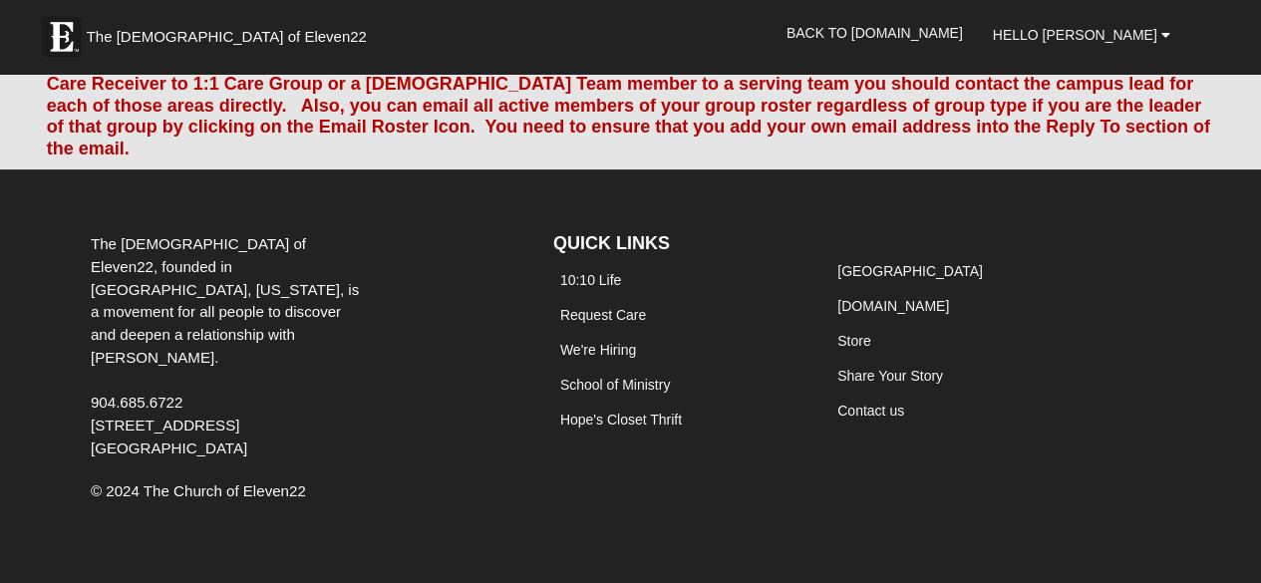
scroll to position [15921, 0]
click at [1045, 20] on link "Add Member" at bounding box center [1070, 9] width 93 height 21
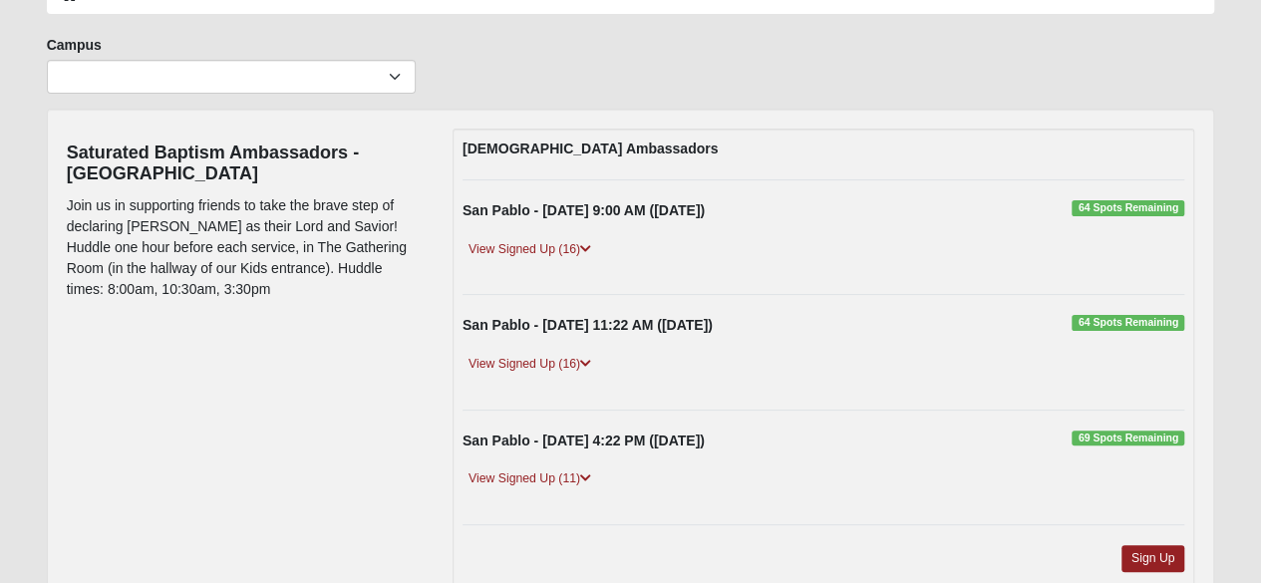
scroll to position [125, 0]
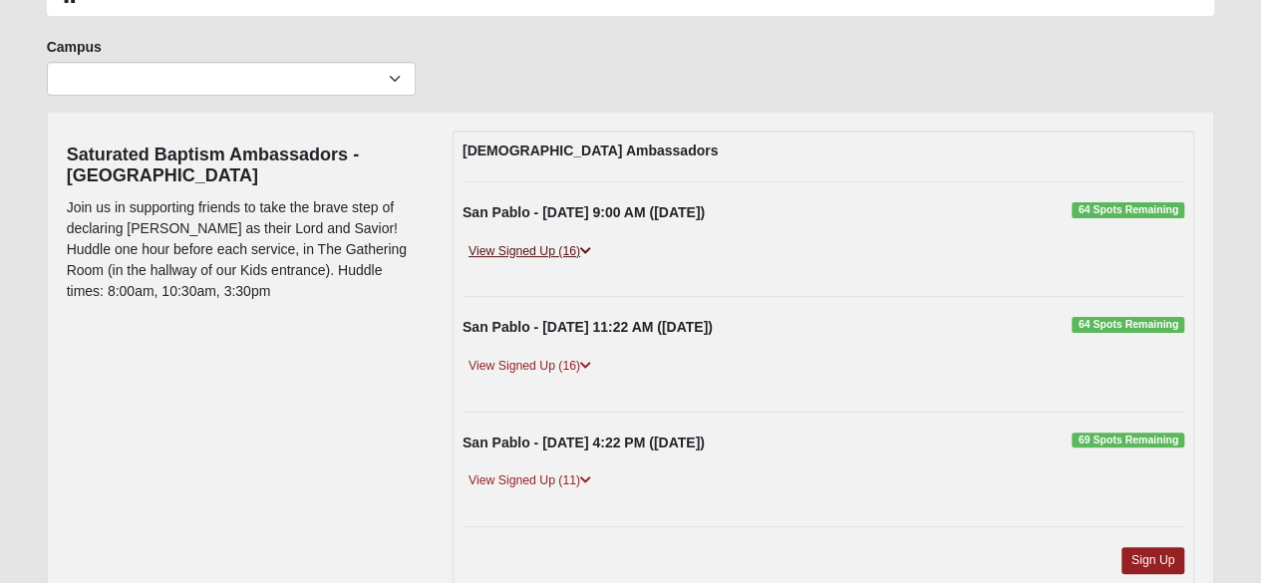
click at [550, 254] on link "View Signed Up (16)" at bounding box center [530, 251] width 135 height 21
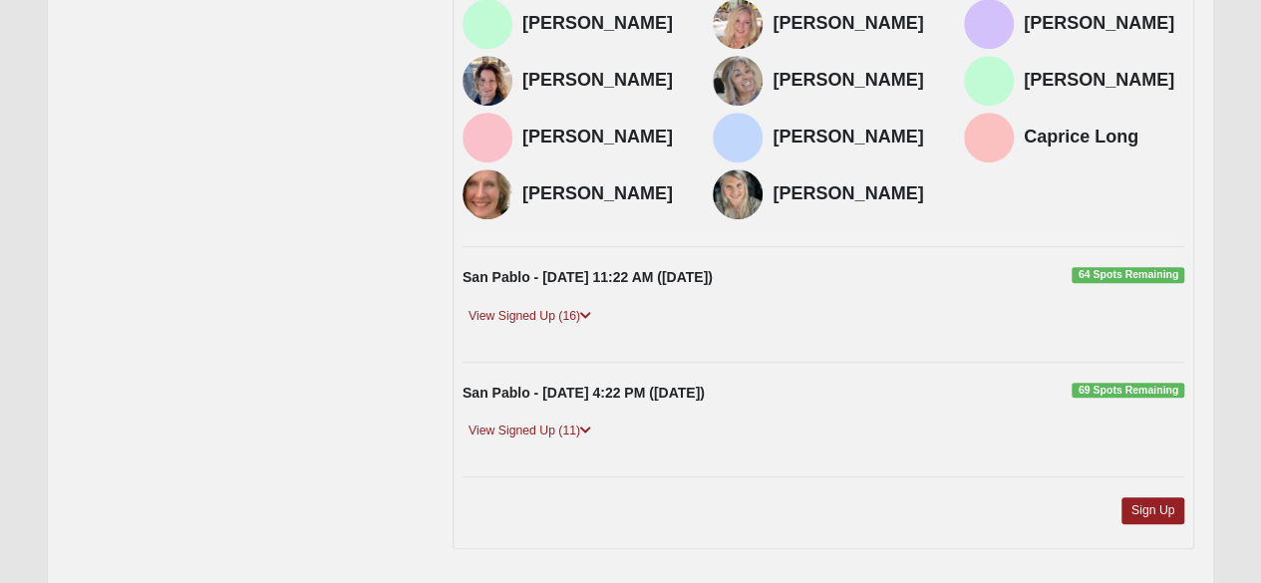
scroll to position [533, 0]
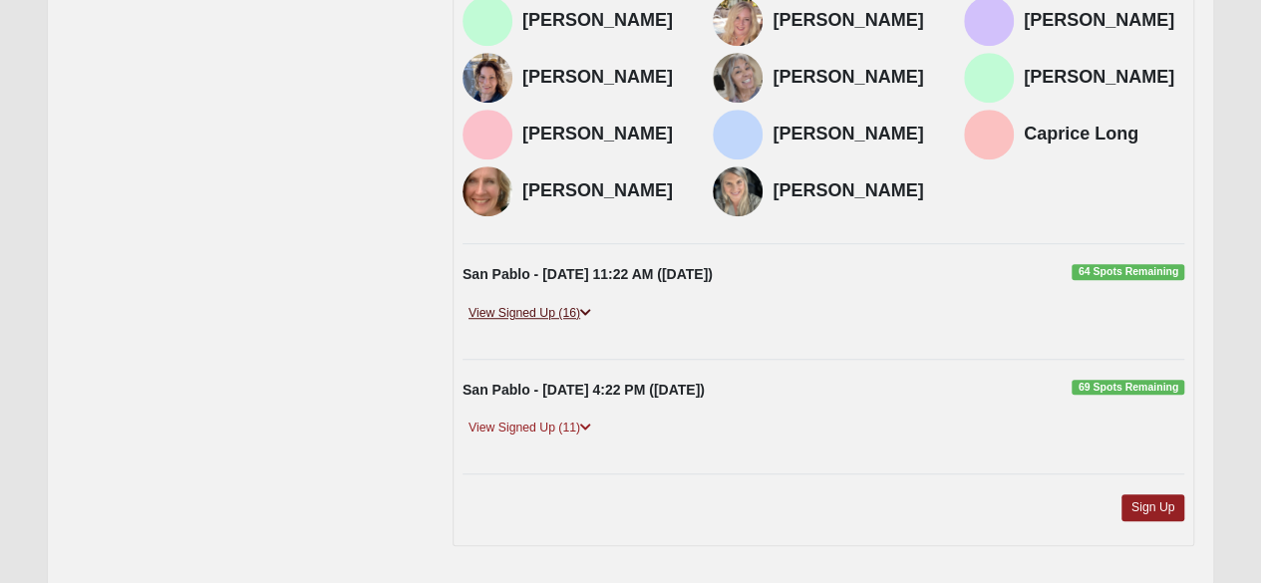
click at [527, 310] on link "View Signed Up (16)" at bounding box center [530, 313] width 135 height 21
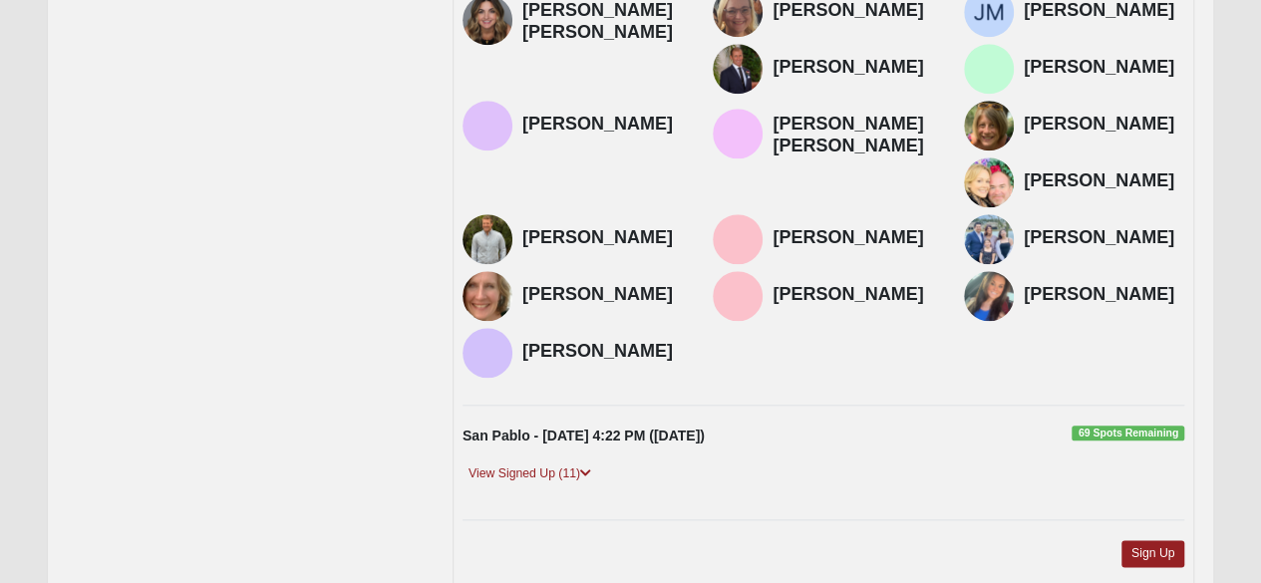
scroll to position [905, 0]
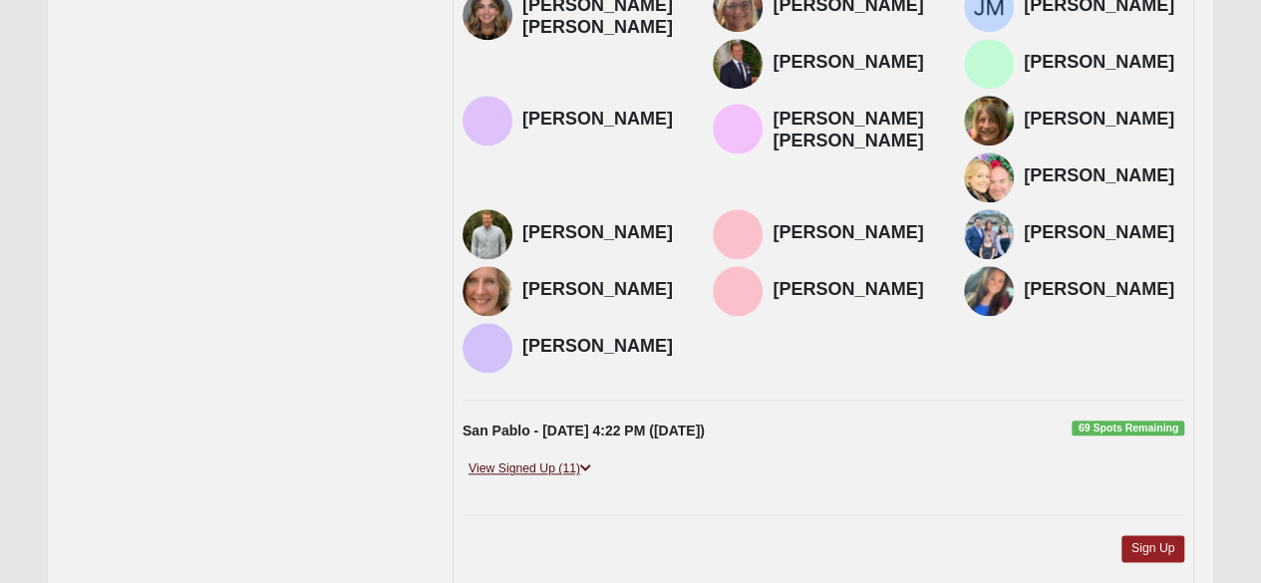
click at [545, 459] on link "View Signed Up (11)" at bounding box center [530, 469] width 135 height 21
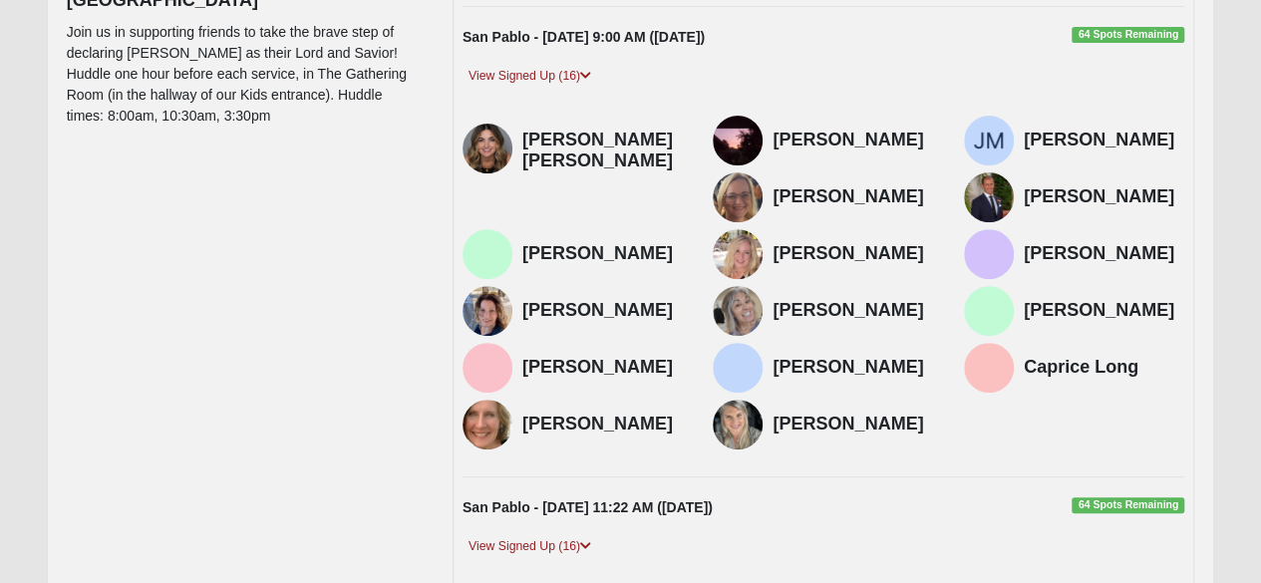
scroll to position [0, 0]
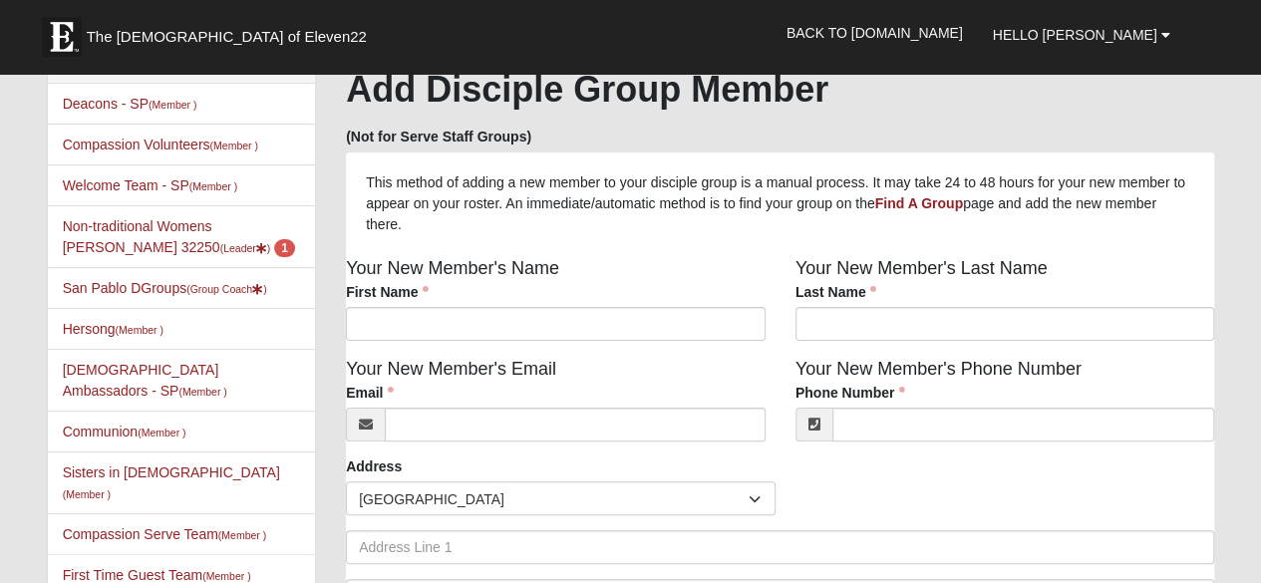
scroll to position [44, 0]
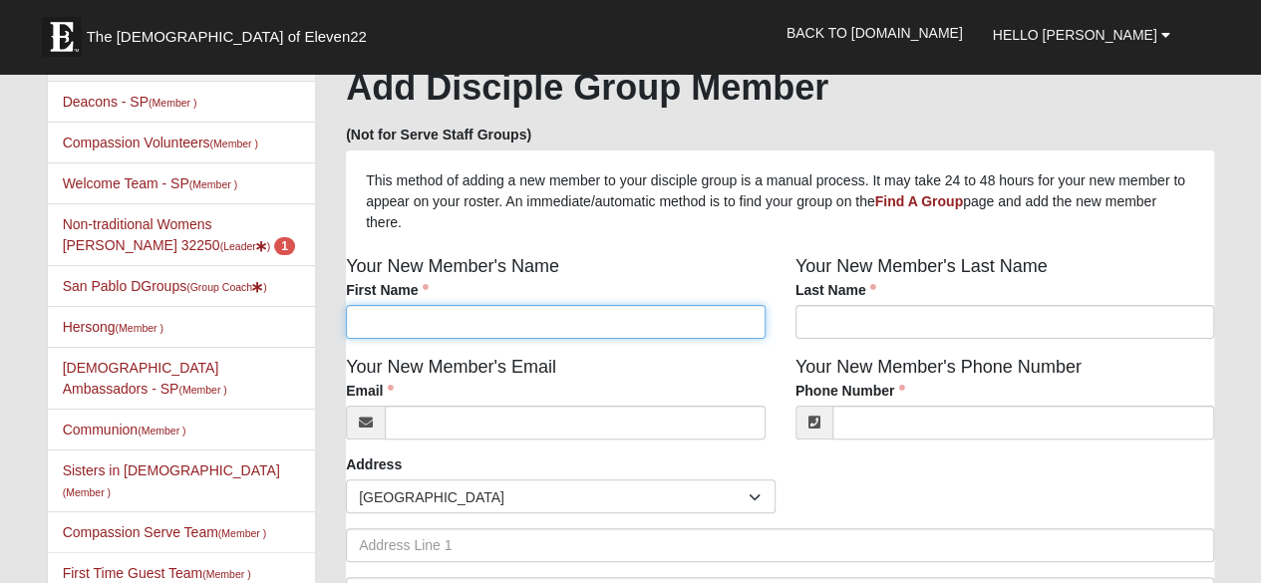
click at [401, 332] on input "First Name" at bounding box center [556, 322] width 420 height 34
type input "Kathy"
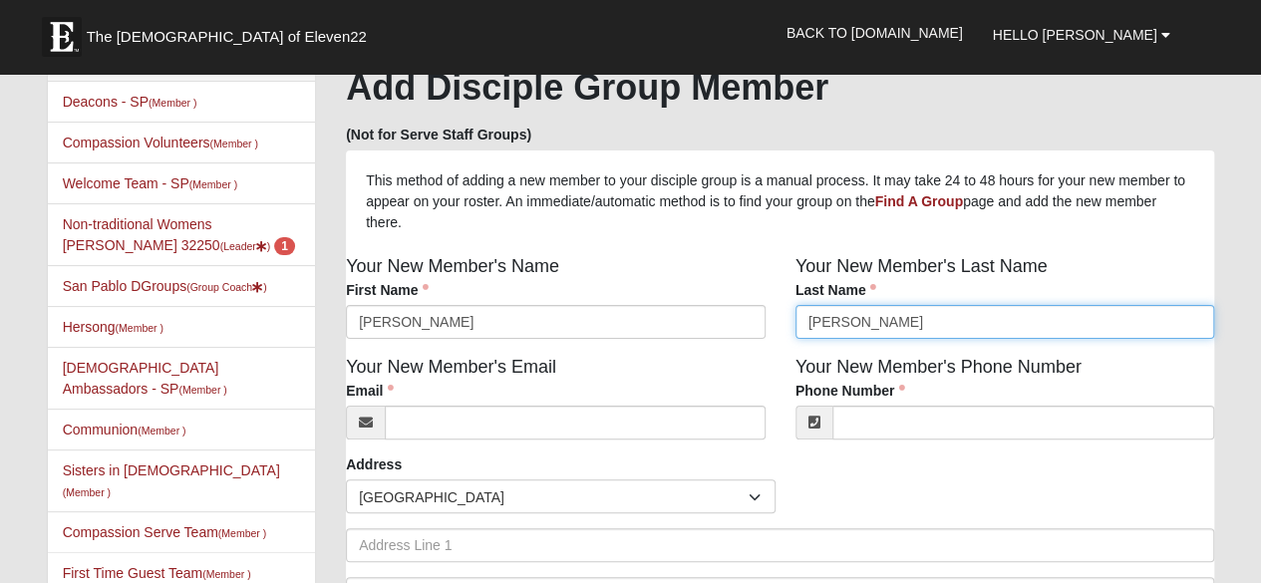
type input "Cramer"
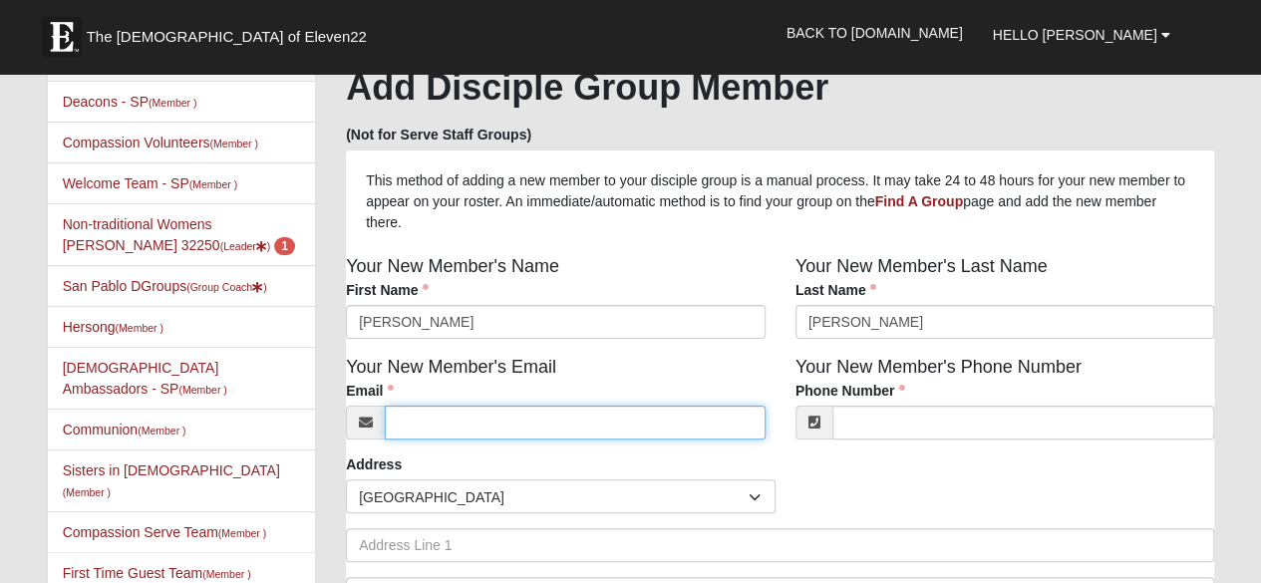
click at [431, 429] on input "Email" at bounding box center [575, 423] width 381 height 34
paste input "kbarnes@medicalsalesandsolutions.com"
type input "kbarnes@medicalsalesandsolutions.com"
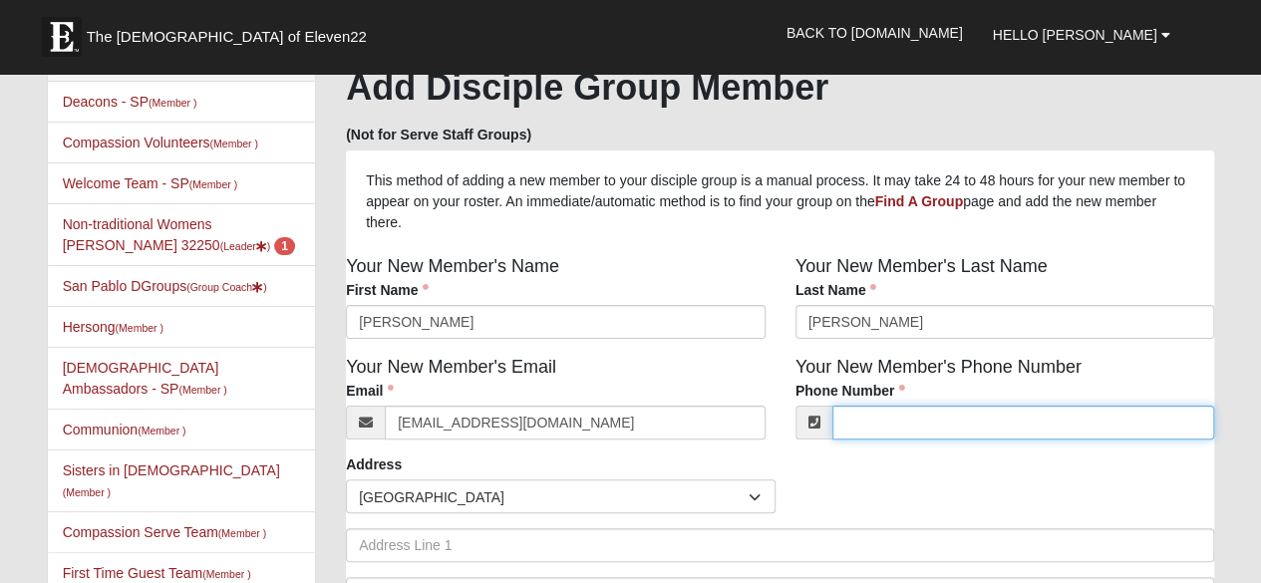
click at [907, 440] on input "Phone Number" at bounding box center [1023, 423] width 383 height 34
click at [909, 426] on input "Phone Number" at bounding box center [1023, 423] width 383 height 34
paste input "[PHONE_NUMBER]"
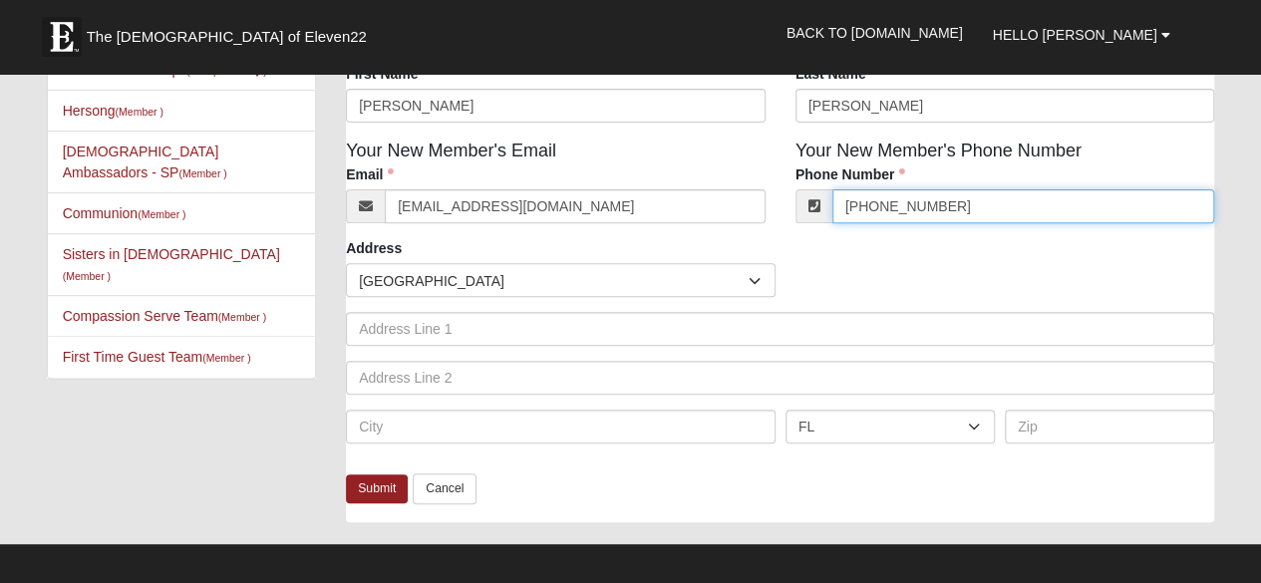
scroll to position [348, 0]
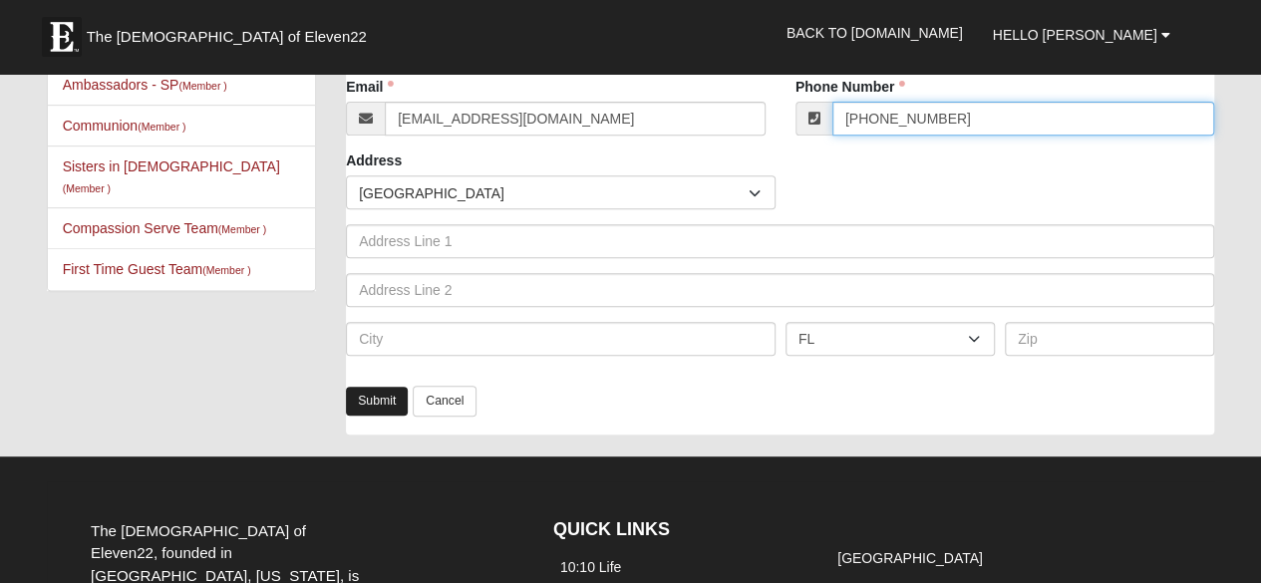
type input "[PHONE_NUMBER]"
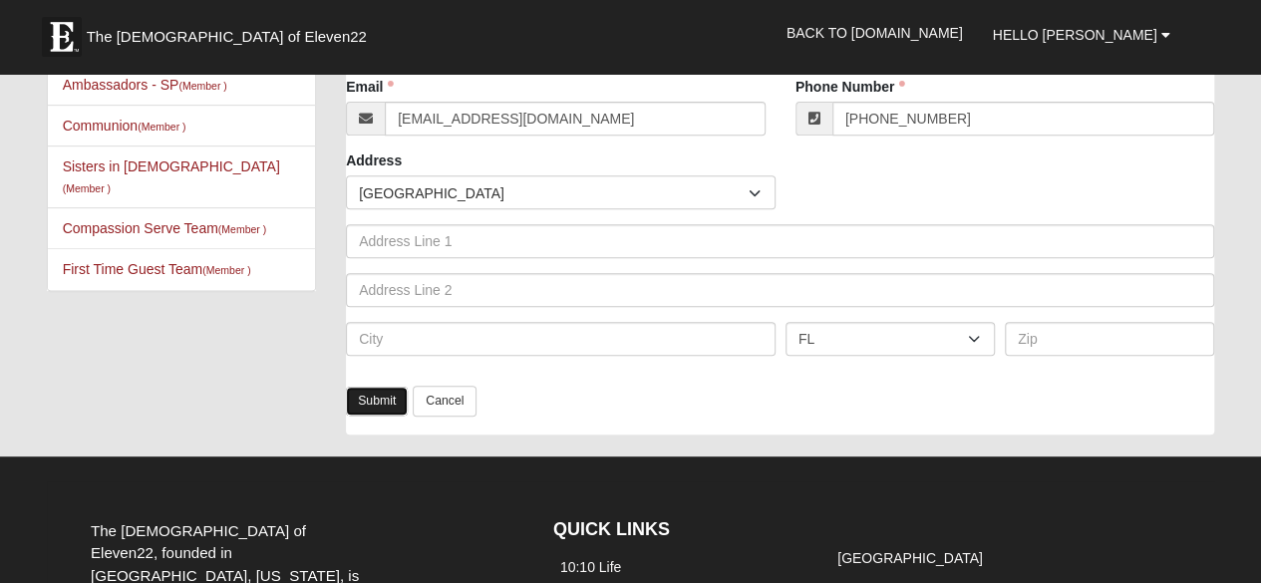
click at [359, 407] on link "Submit" at bounding box center [377, 401] width 62 height 29
